Goal: Information Seeking & Learning: Learn about a topic

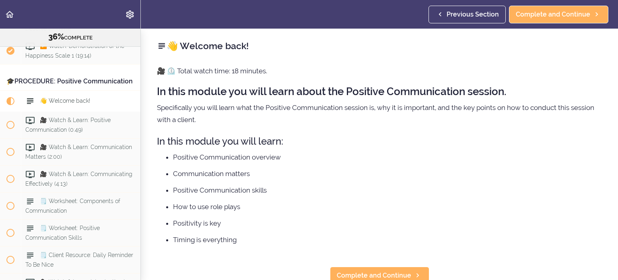
scroll to position [80, 0]
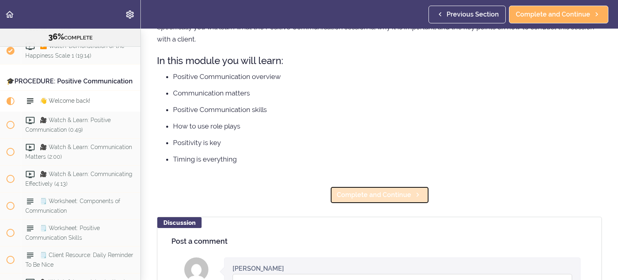
click at [357, 191] on span "Complete and Continue" at bounding box center [374, 195] width 74 height 10
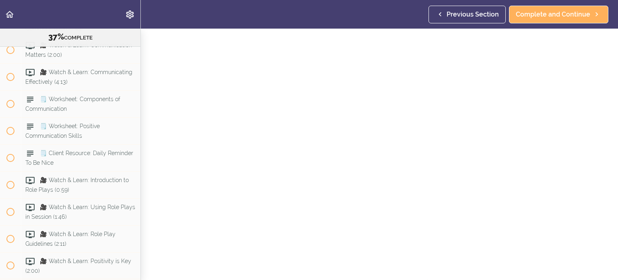
scroll to position [40, 0]
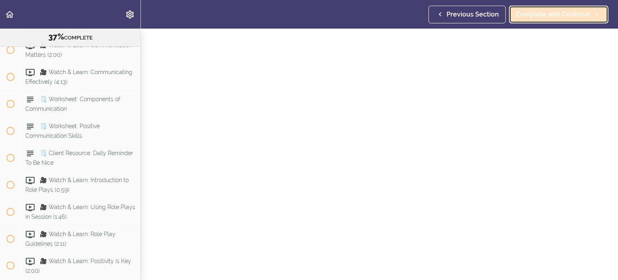
click at [566, 11] on span "Complete and Continue" at bounding box center [553, 15] width 74 height 10
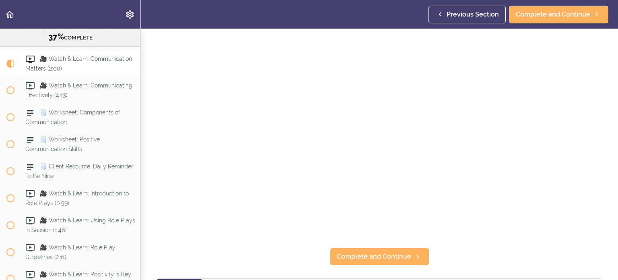
scroll to position [40, 0]
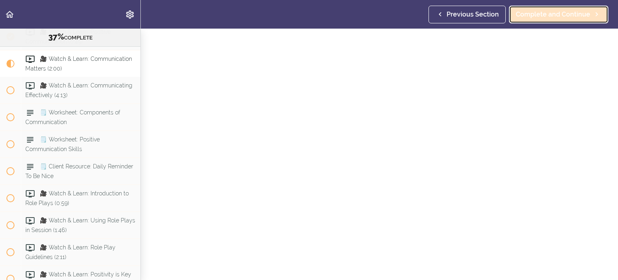
click at [525, 17] on span "Complete and Continue" at bounding box center [553, 15] width 74 height 10
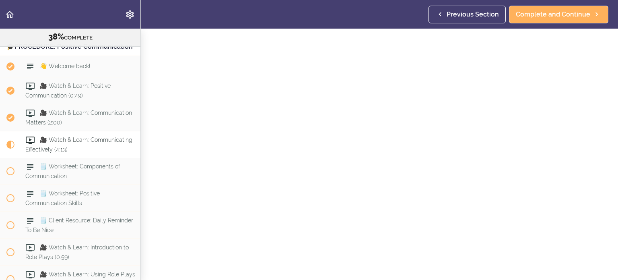
scroll to position [40, 0]
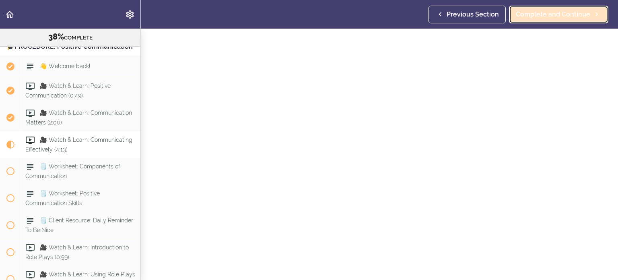
click at [564, 15] on span "Complete and Continue" at bounding box center [553, 15] width 74 height 10
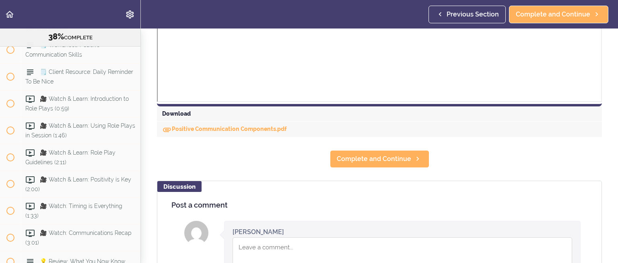
scroll to position [402, 0]
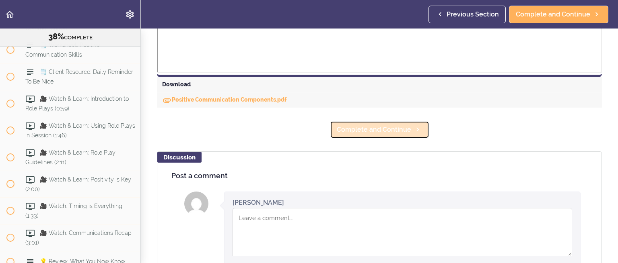
click at [342, 135] on span "Complete and Continue" at bounding box center [374, 130] width 74 height 10
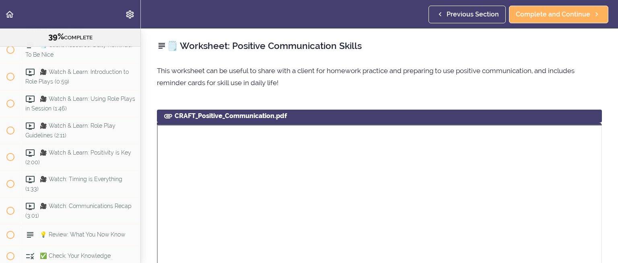
scroll to position [2341, 0]
click at [473, 12] on span "Previous Section" at bounding box center [473, 15] width 52 height 10
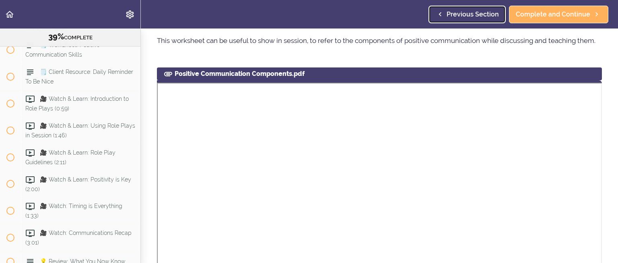
scroll to position [161, 0]
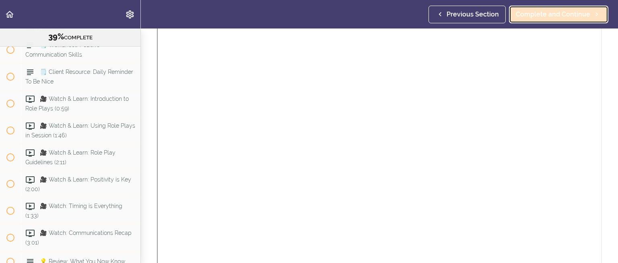
click at [533, 10] on span "Complete and Continue" at bounding box center [553, 15] width 74 height 10
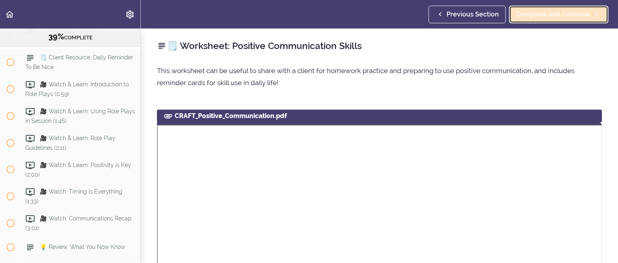
scroll to position [2341, 0]
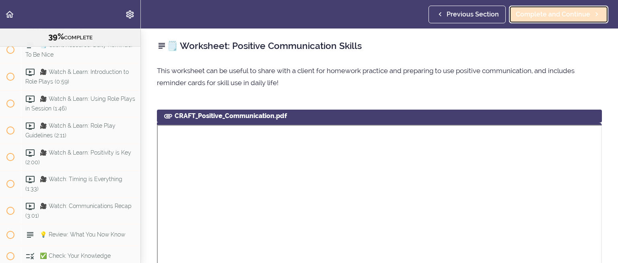
click at [532, 11] on span "Complete and Continue" at bounding box center [553, 15] width 74 height 10
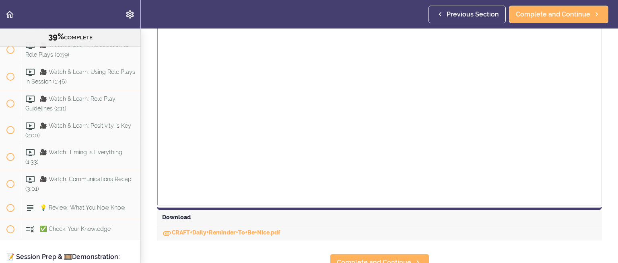
scroll to position [241, 0]
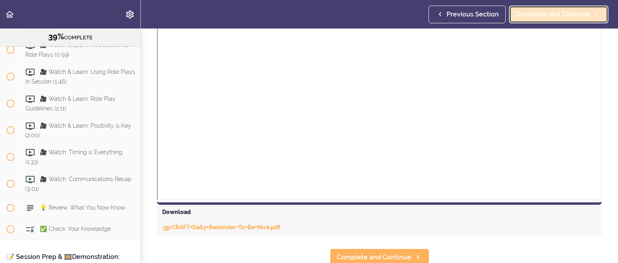
click at [534, 15] on span "Complete and Continue" at bounding box center [553, 15] width 74 height 10
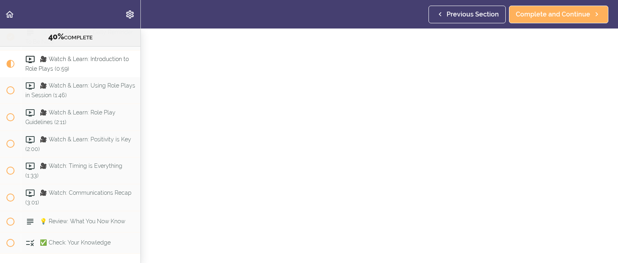
scroll to position [40, 0]
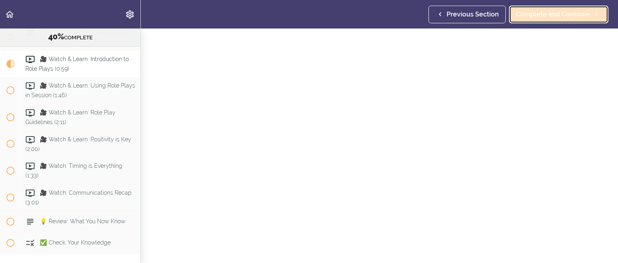
click at [515, 12] on link "Complete and Continue" at bounding box center [558, 15] width 99 height 18
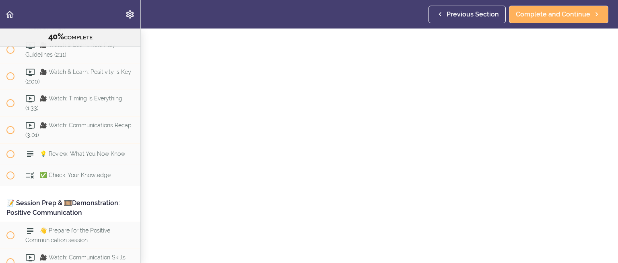
scroll to position [40, 0]
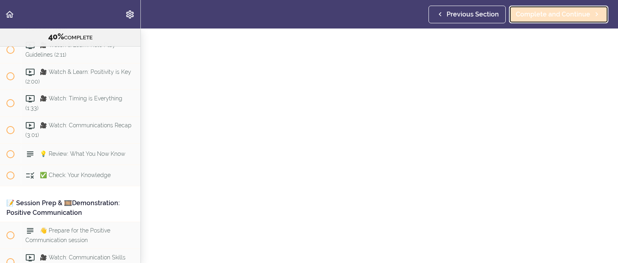
click at [540, 17] on span "Complete and Continue" at bounding box center [553, 15] width 74 height 10
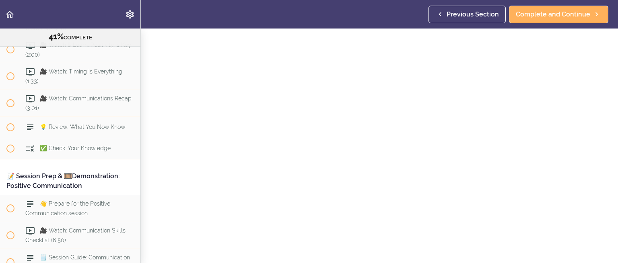
scroll to position [40, 0]
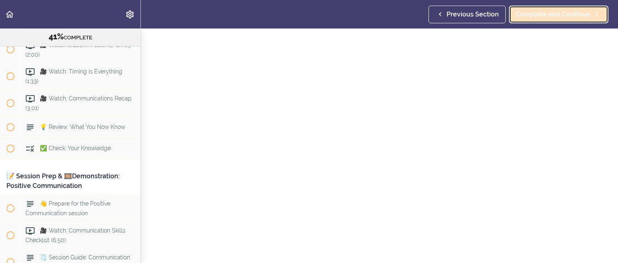
click at [556, 13] on span "Complete and Continue" at bounding box center [553, 15] width 74 height 10
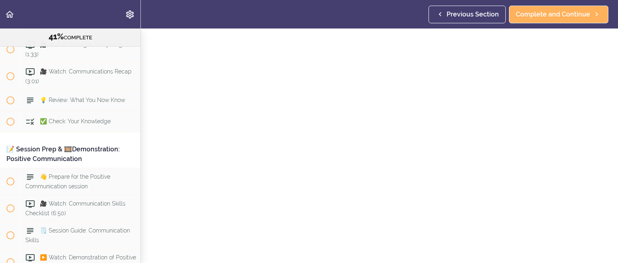
scroll to position [40, 0]
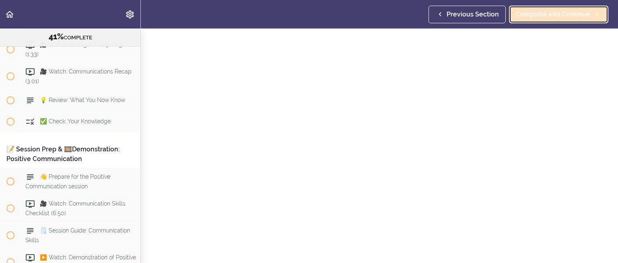
click at [545, 16] on span "Complete and Continue" at bounding box center [553, 15] width 74 height 10
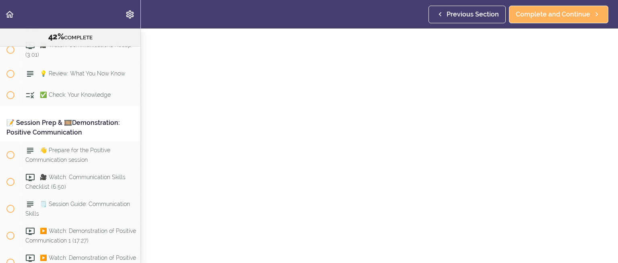
scroll to position [40, 0]
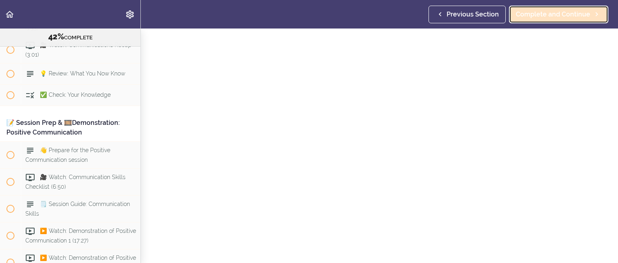
click at [552, 12] on span "Complete and Continue" at bounding box center [553, 15] width 74 height 10
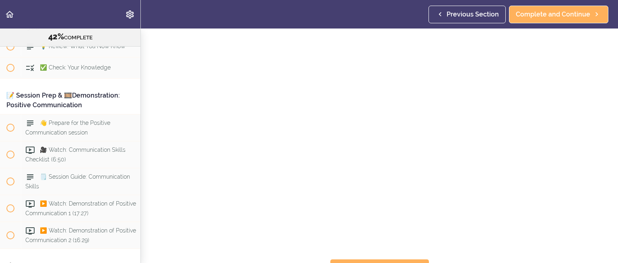
scroll to position [80, 0]
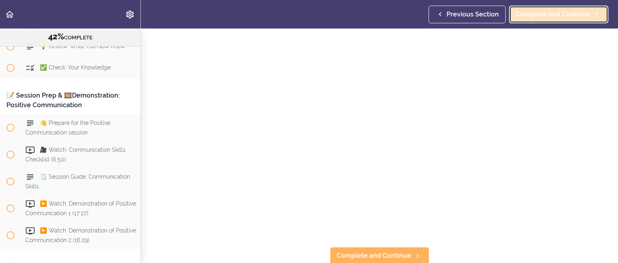
click at [549, 14] on span "Complete and Continue" at bounding box center [553, 15] width 74 height 10
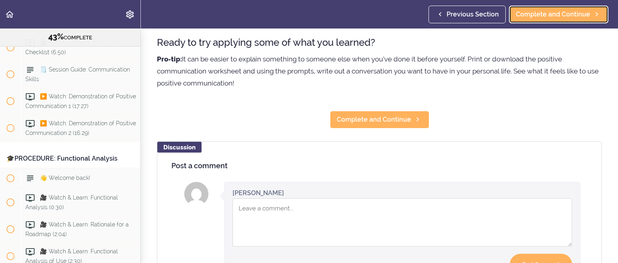
scroll to position [201, 0]
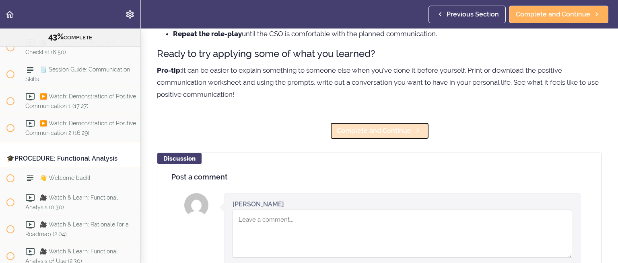
click at [349, 129] on span "Complete and Continue" at bounding box center [374, 131] width 74 height 10
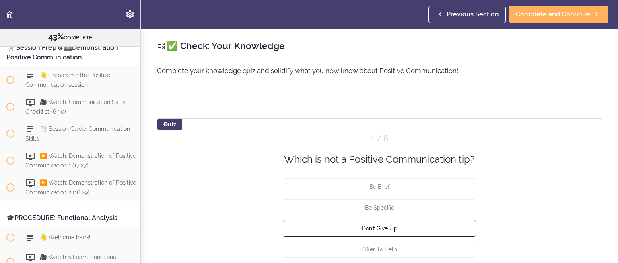
scroll to position [40, 0]
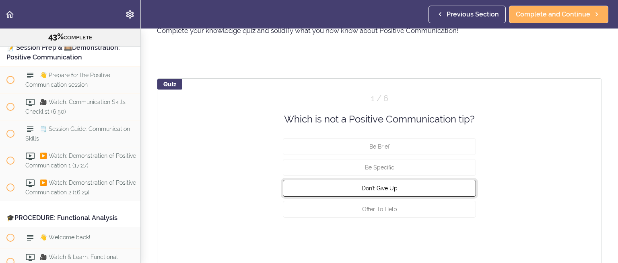
click at [381, 183] on button "Don't Give Up" at bounding box center [379, 188] width 193 height 17
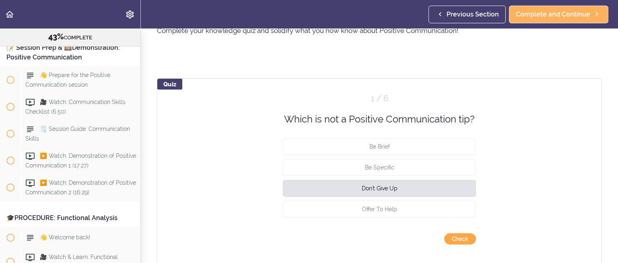
click at [461, 237] on button "Check" at bounding box center [460, 239] width 32 height 11
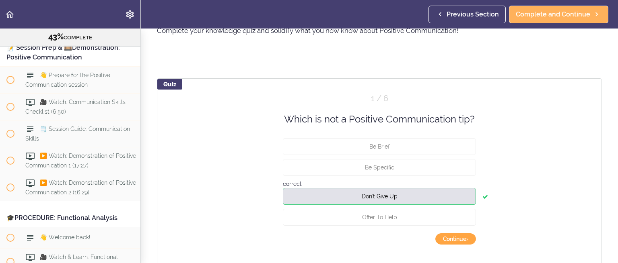
click at [450, 238] on button "Continue ›" at bounding box center [455, 239] width 41 height 11
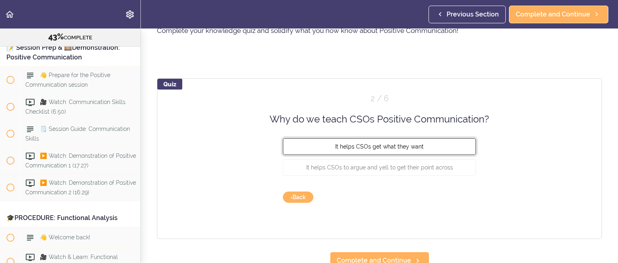
click at [393, 146] on span "It helps CSOs get what they want" at bounding box center [379, 147] width 89 height 6
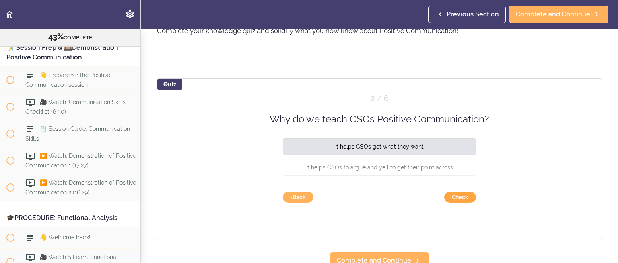
click at [455, 198] on button "Check" at bounding box center [460, 197] width 32 height 11
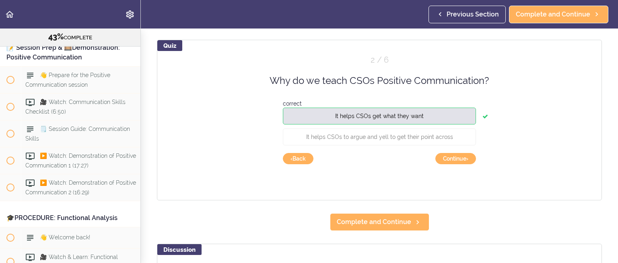
scroll to position [80, 0]
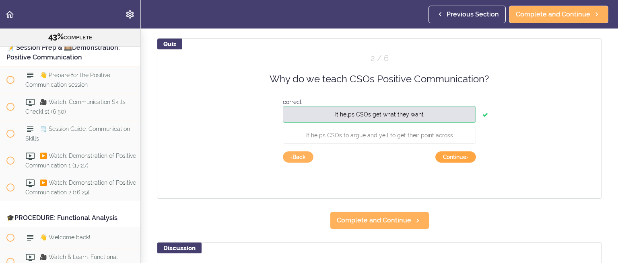
click at [458, 154] on button "Continue ›" at bounding box center [455, 157] width 41 height 11
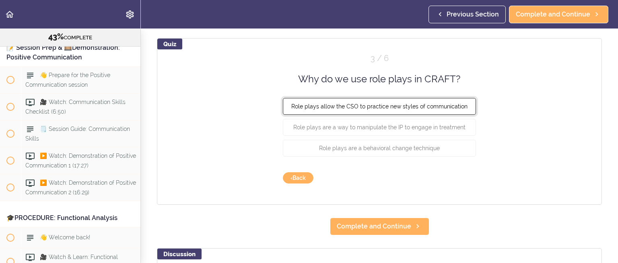
click at [370, 102] on button "Role plays allow the CSO to practice new styles of communication" at bounding box center [379, 106] width 193 height 17
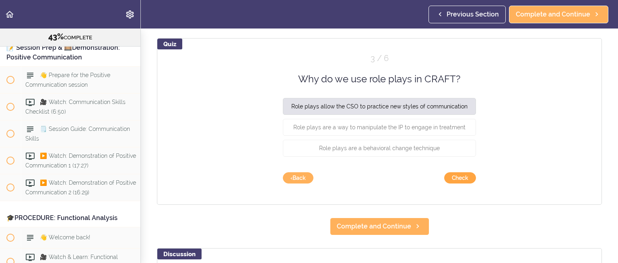
click at [459, 175] on button "Check" at bounding box center [460, 178] width 32 height 11
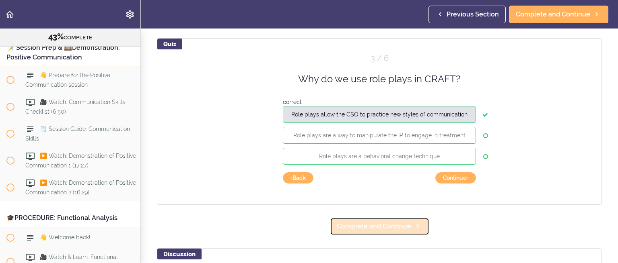
click at [371, 227] on span "Complete and Continue" at bounding box center [374, 227] width 74 height 10
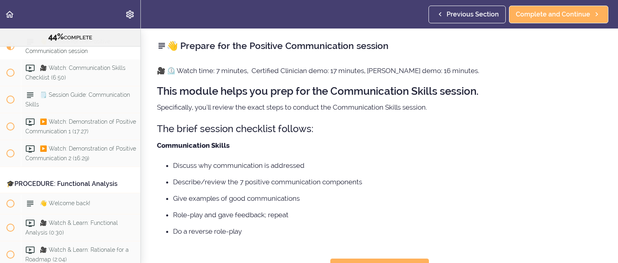
scroll to position [2634, 0]
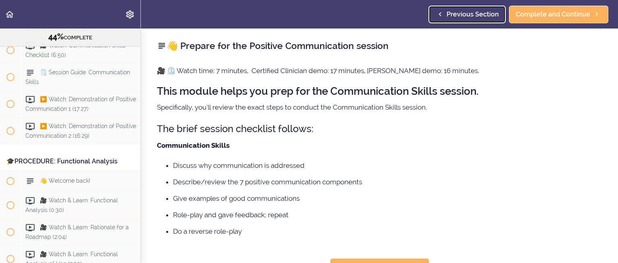
click at [460, 11] on span "Previous Section" at bounding box center [473, 15] width 52 height 10
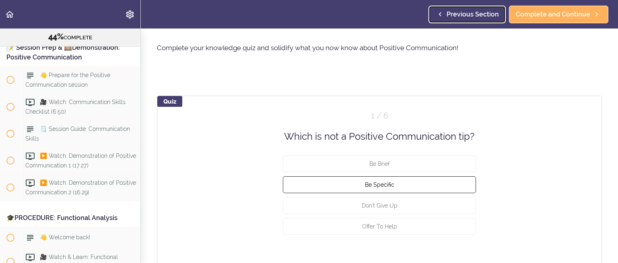
scroll to position [40, 0]
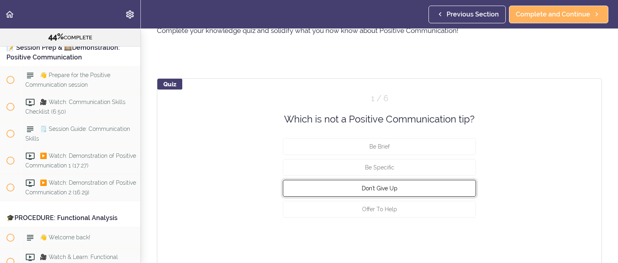
click at [385, 185] on span "Don't Give Up" at bounding box center [380, 188] width 36 height 6
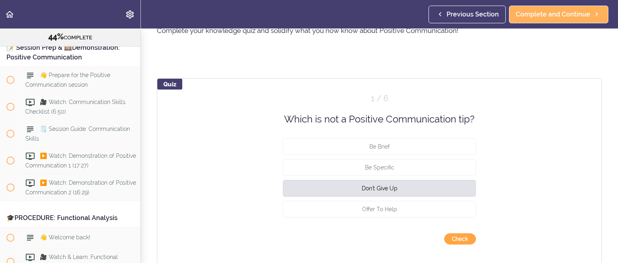
click at [454, 237] on button "Check" at bounding box center [460, 239] width 32 height 11
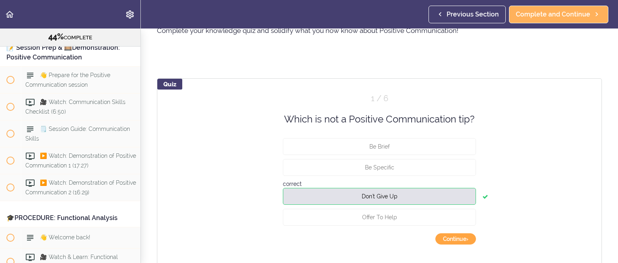
click at [454, 237] on button "Continue ›" at bounding box center [455, 239] width 41 height 11
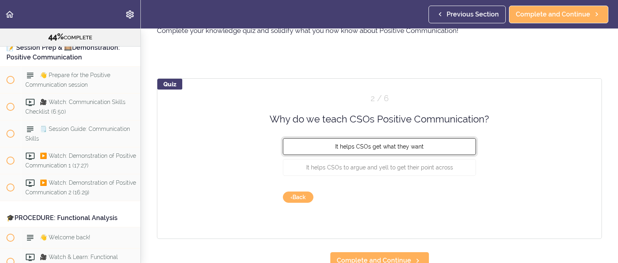
click at [402, 144] on span "It helps CSOs get what they want" at bounding box center [379, 147] width 89 height 6
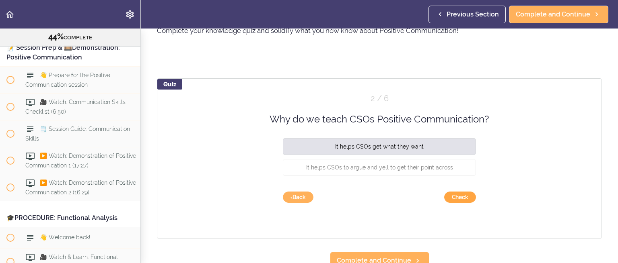
click at [459, 193] on button "Check" at bounding box center [460, 197] width 32 height 11
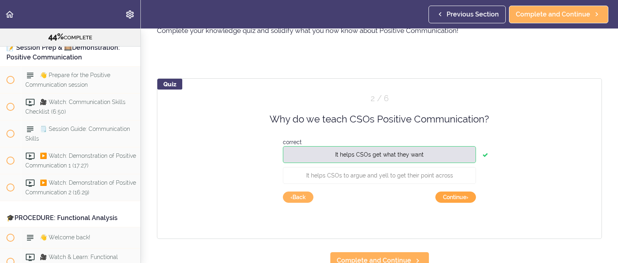
click at [459, 193] on button "Continue ›" at bounding box center [455, 197] width 41 height 11
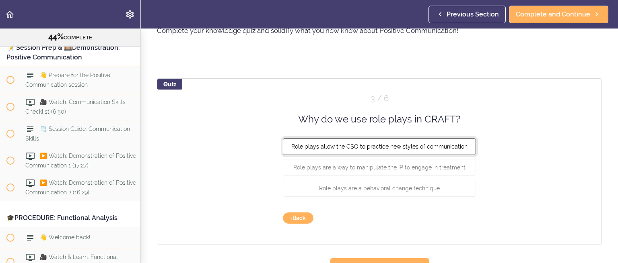
click at [430, 144] on span "Role plays allow the CSO to practice new styles of communication" at bounding box center [379, 147] width 176 height 6
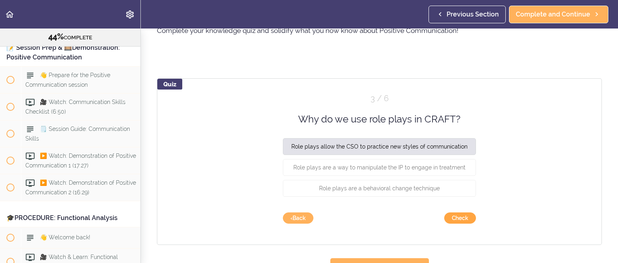
click at [455, 218] on button "Check" at bounding box center [460, 218] width 32 height 11
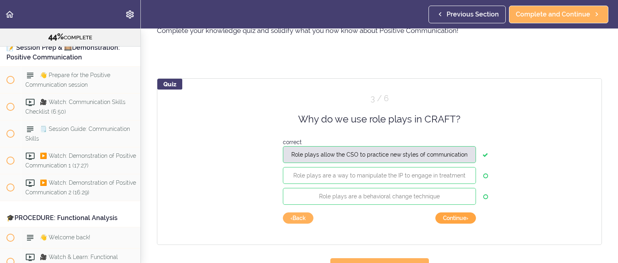
click at [455, 217] on button "Continue ›" at bounding box center [455, 218] width 41 height 11
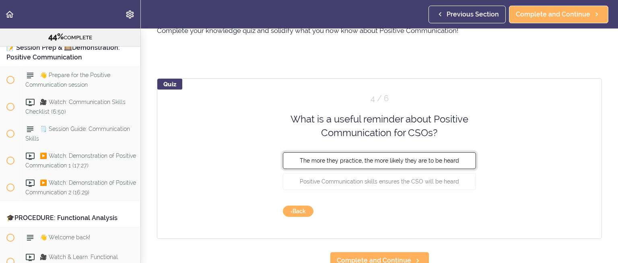
click at [433, 158] on span "The more they practice, the more likely they are to be heard" at bounding box center [379, 160] width 159 height 6
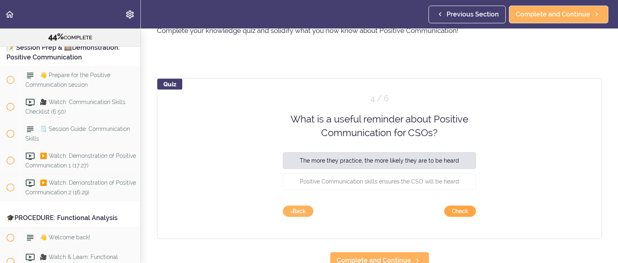
click at [452, 209] on button "Check" at bounding box center [460, 211] width 32 height 11
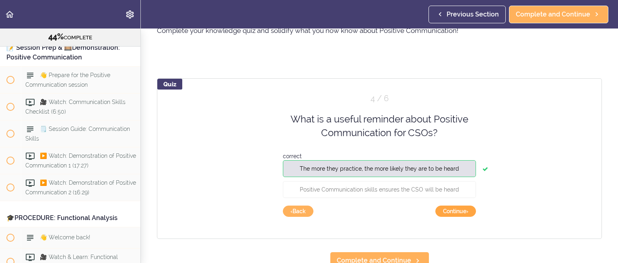
click at [452, 209] on button "Continue ›" at bounding box center [455, 211] width 41 height 11
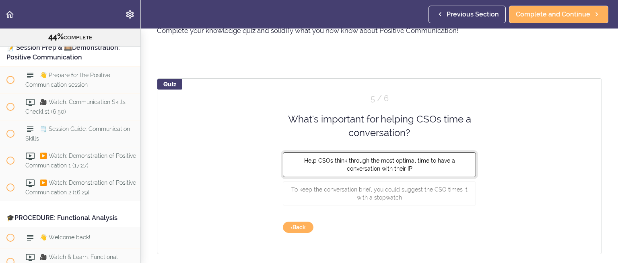
click at [357, 155] on button "Help CSOs think through the most optimal time to have a conversation with their…" at bounding box center [379, 164] width 193 height 25
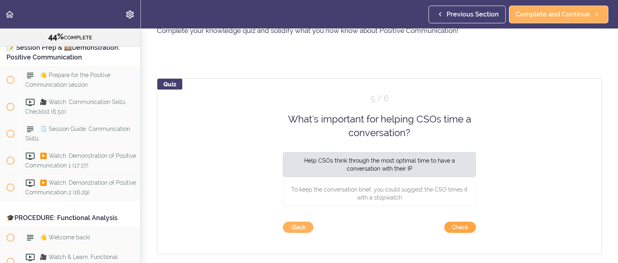
click at [461, 223] on button "Check" at bounding box center [460, 227] width 32 height 11
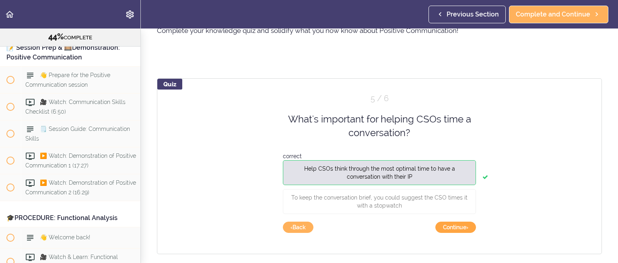
click at [461, 223] on button "Continue ›" at bounding box center [455, 227] width 41 height 11
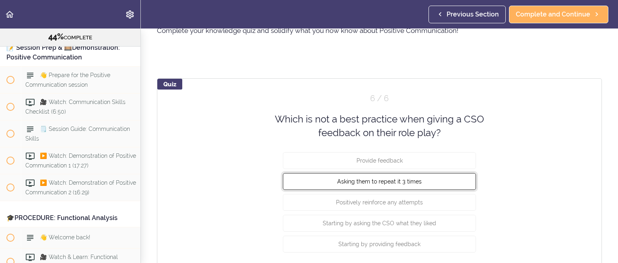
click at [378, 183] on span "Asking them to repeat it 3 times" at bounding box center [379, 181] width 84 height 6
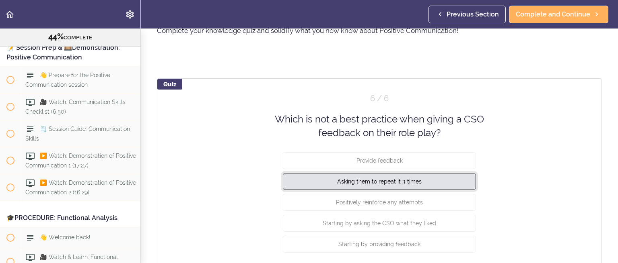
scroll to position [161, 0]
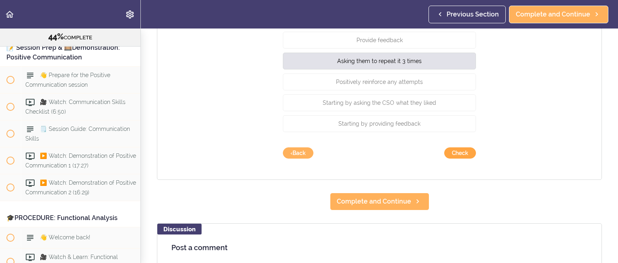
click at [454, 150] on button "Check" at bounding box center [460, 153] width 32 height 11
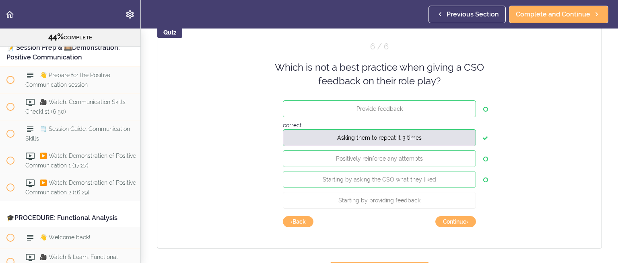
scroll to position [80, 0]
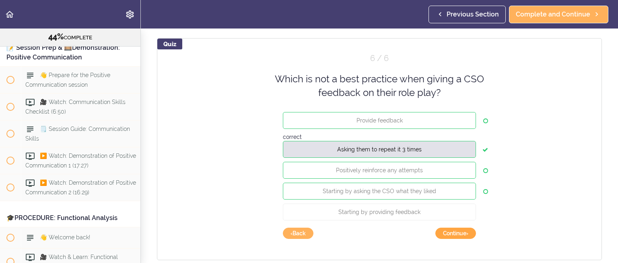
click at [455, 234] on button "Continue ›" at bounding box center [455, 233] width 41 height 11
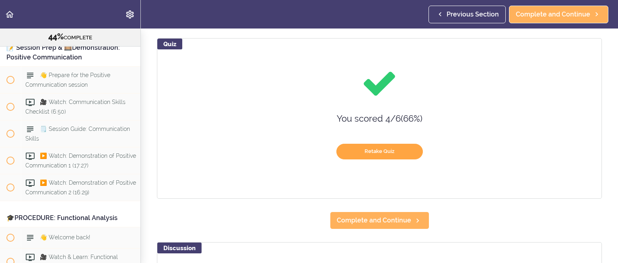
click at [366, 150] on button "Retake Quiz" at bounding box center [379, 152] width 86 height 16
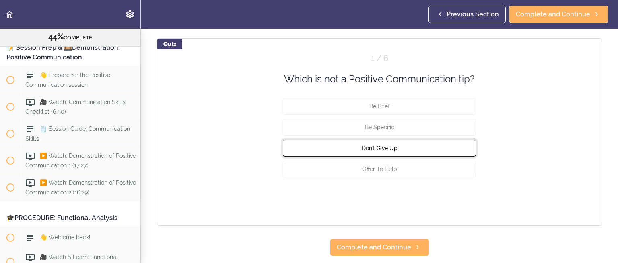
click at [376, 145] on span "Don't Give Up" at bounding box center [380, 148] width 36 height 6
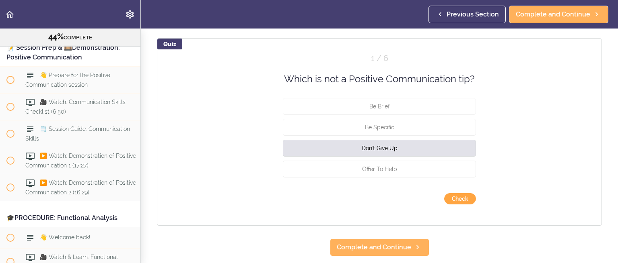
click at [454, 198] on button "Check" at bounding box center [460, 198] width 32 height 11
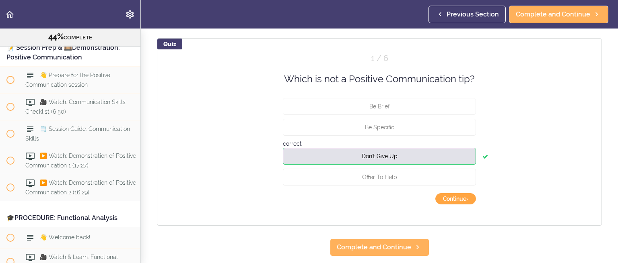
click at [457, 200] on button "Continue ›" at bounding box center [455, 198] width 41 height 11
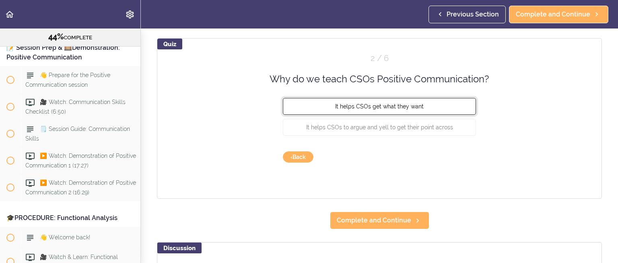
click at [392, 105] on span "It helps CSOs get what they want" at bounding box center [379, 106] width 89 height 6
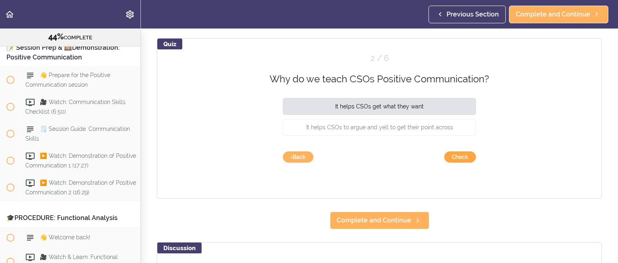
click at [461, 154] on button "Check" at bounding box center [460, 157] width 32 height 11
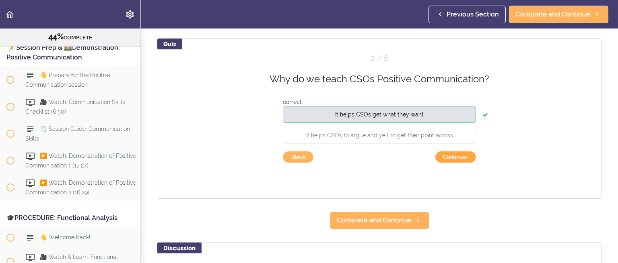
click at [458, 155] on button "Continue ›" at bounding box center [455, 157] width 41 height 11
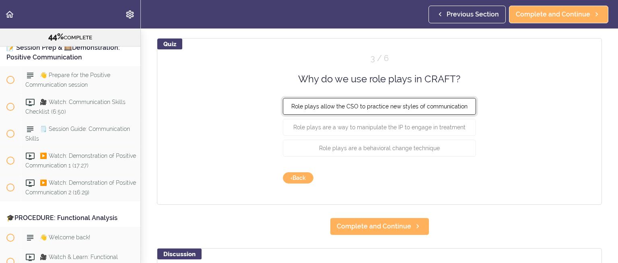
click at [447, 104] on span "Role plays allow the CSO to practice new styles of communication" at bounding box center [379, 106] width 176 height 6
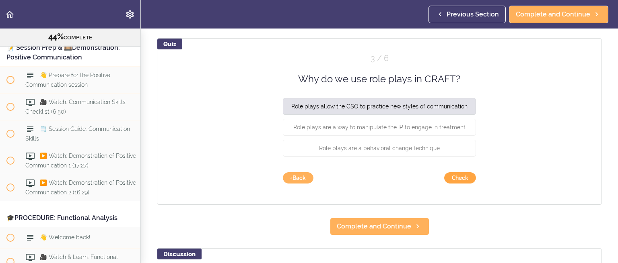
click at [450, 177] on button "Check" at bounding box center [460, 178] width 32 height 11
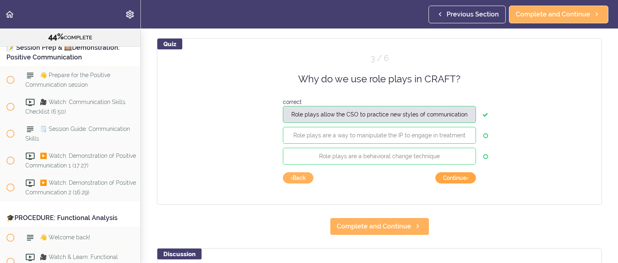
click at [450, 177] on button "Continue ›" at bounding box center [455, 178] width 41 height 11
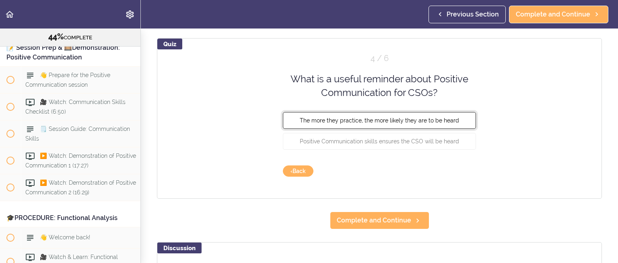
click at [434, 122] on span "The more they practice, the more likely they are to be heard" at bounding box center [379, 120] width 159 height 6
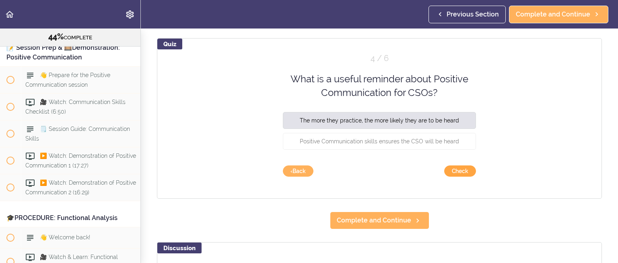
click at [458, 169] on button "Check" at bounding box center [460, 171] width 32 height 11
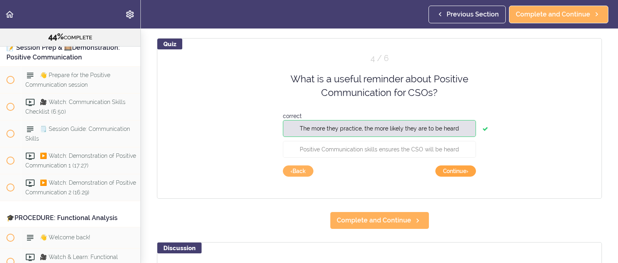
click at [454, 169] on button "Continue ›" at bounding box center [455, 171] width 41 height 11
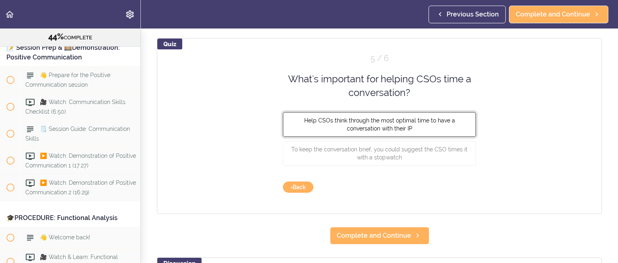
click at [385, 117] on span "Help CSOs think through the most optimal time to have a conversation with their…" at bounding box center [379, 124] width 151 height 14
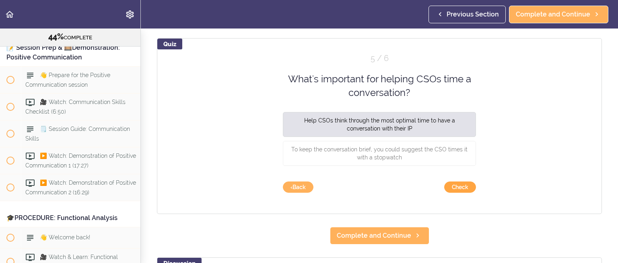
click at [467, 182] on button "Check" at bounding box center [460, 187] width 32 height 11
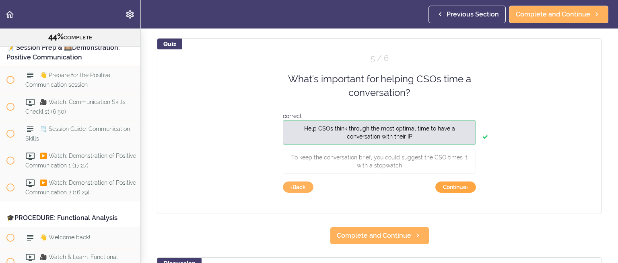
click at [450, 183] on button "Continue ›" at bounding box center [455, 187] width 41 height 11
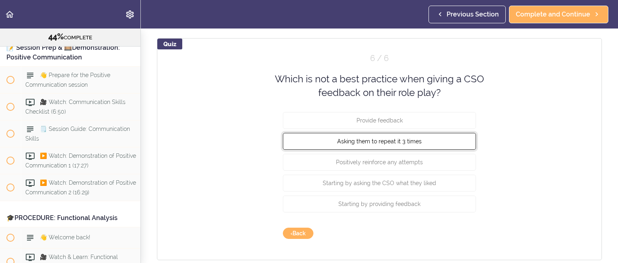
click at [414, 138] on span "Asking them to repeat it 3 times" at bounding box center [379, 141] width 84 height 6
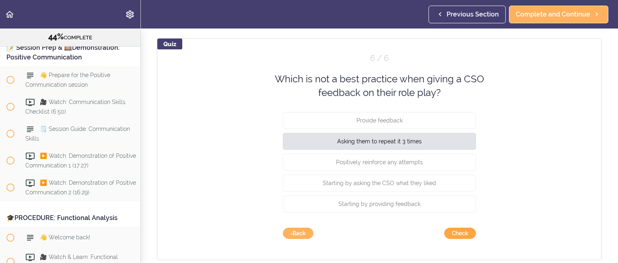
click at [453, 235] on button "Check" at bounding box center [460, 233] width 32 height 11
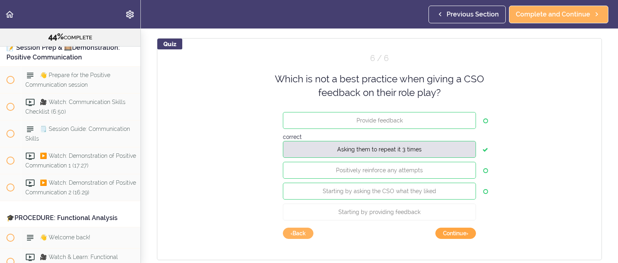
click at [453, 233] on button "Continue ›" at bounding box center [455, 233] width 41 height 11
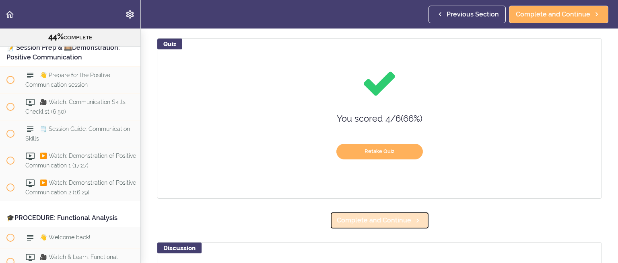
click at [420, 218] on link "Complete and Continue" at bounding box center [379, 221] width 99 height 18
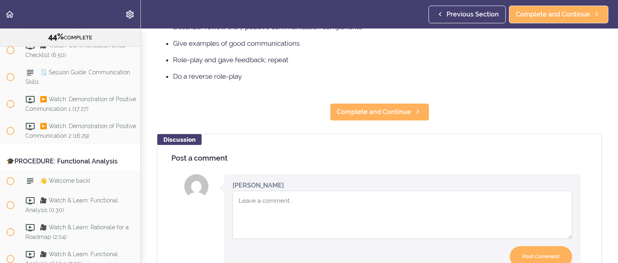
scroll to position [161, 0]
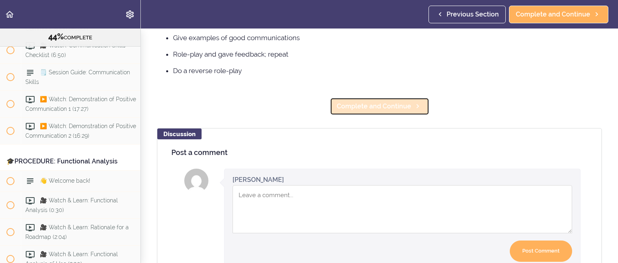
click at [406, 108] on span "Complete and Continue" at bounding box center [374, 107] width 74 height 10
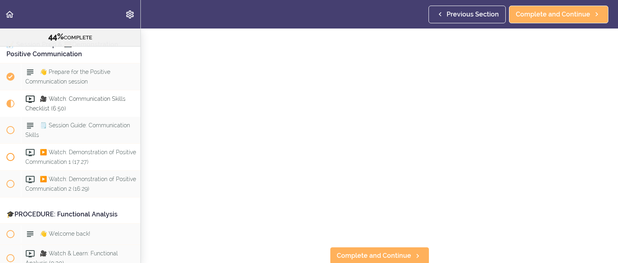
scroll to position [2621, 0]
